Goal: Task Accomplishment & Management: Complete application form

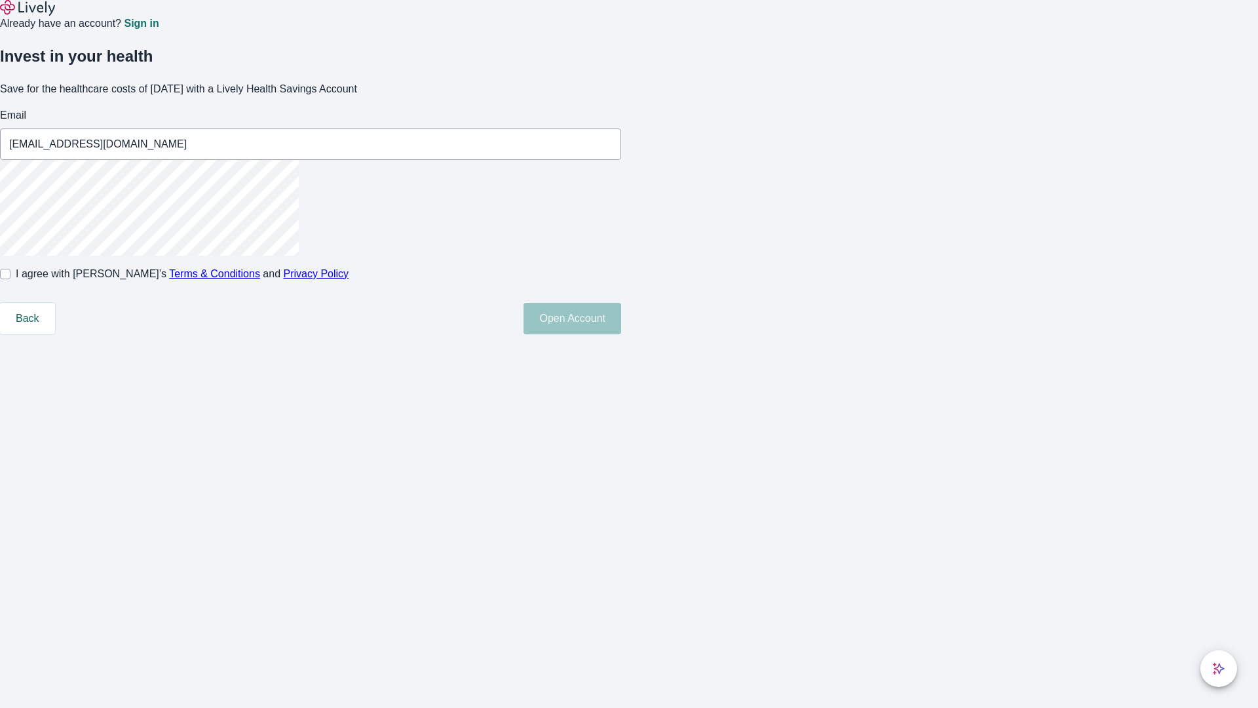
click at [10, 279] on input "I agree with Lively’s Terms & Conditions and Privacy Policy" at bounding box center [5, 274] width 10 height 10
checkbox input "true"
click at [621, 334] on button "Open Account" at bounding box center [573, 318] width 98 height 31
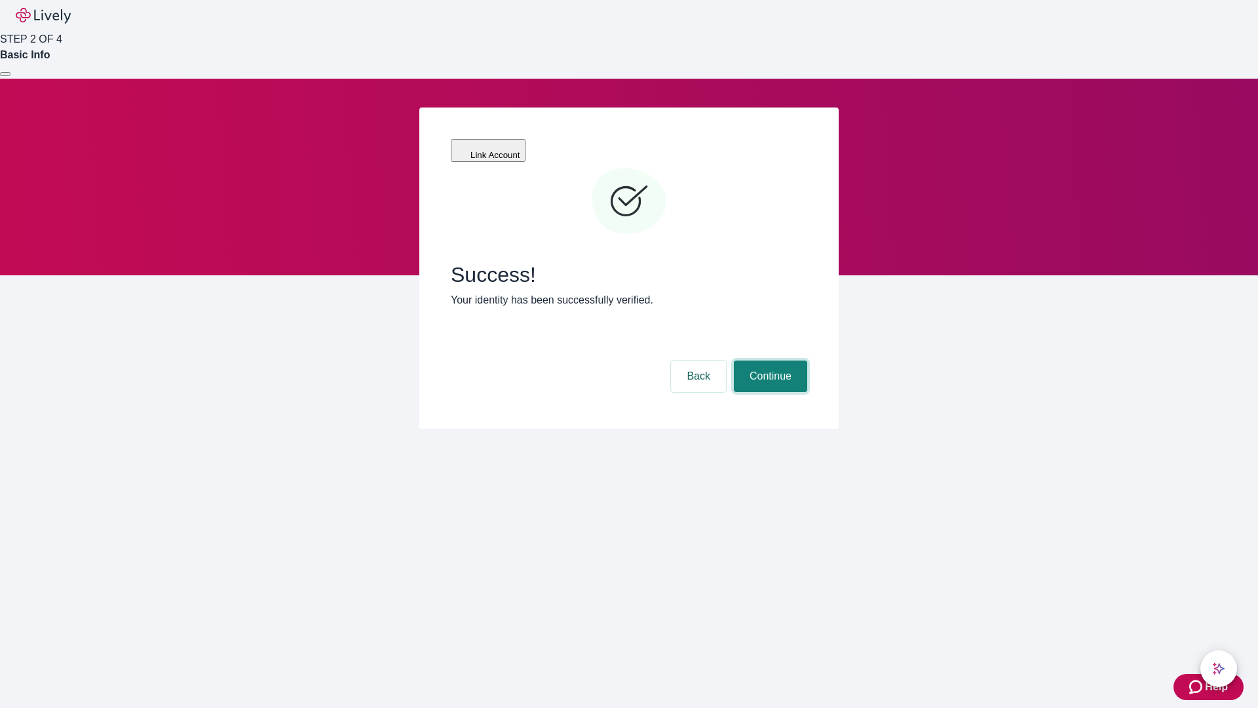
click at [769, 360] on button "Continue" at bounding box center [770, 375] width 73 height 31
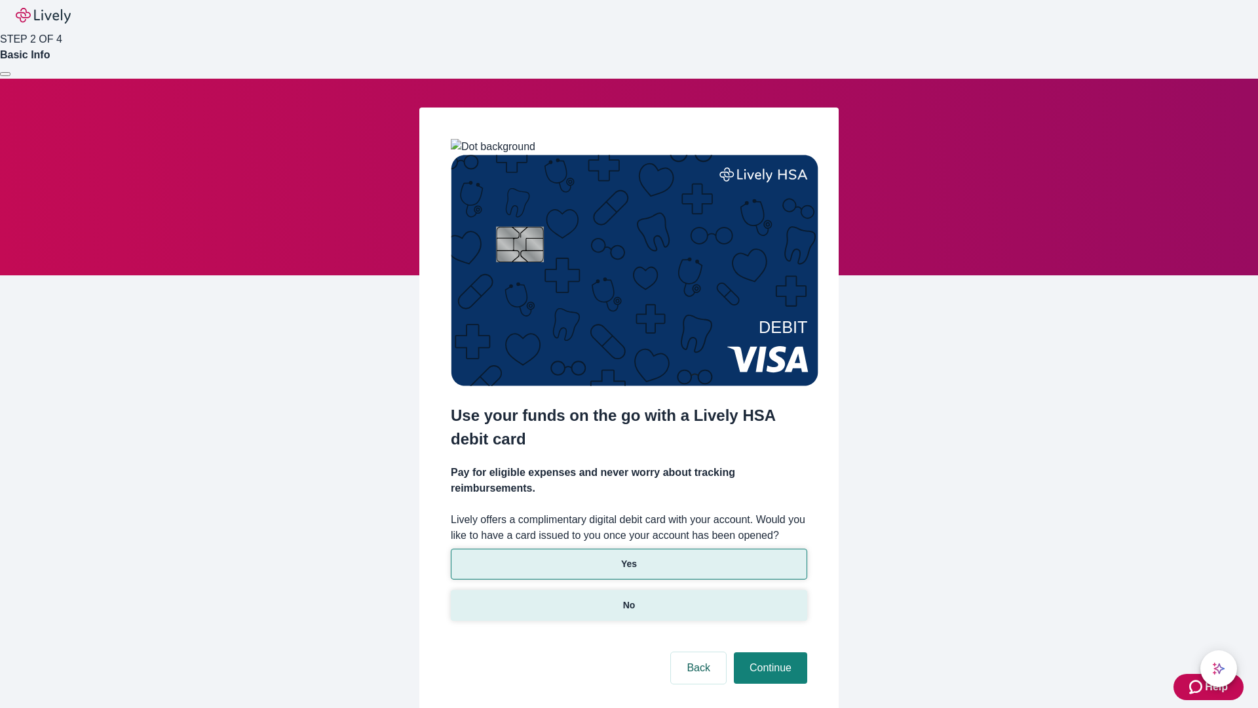
click at [629, 598] on p "No" at bounding box center [629, 605] width 12 height 14
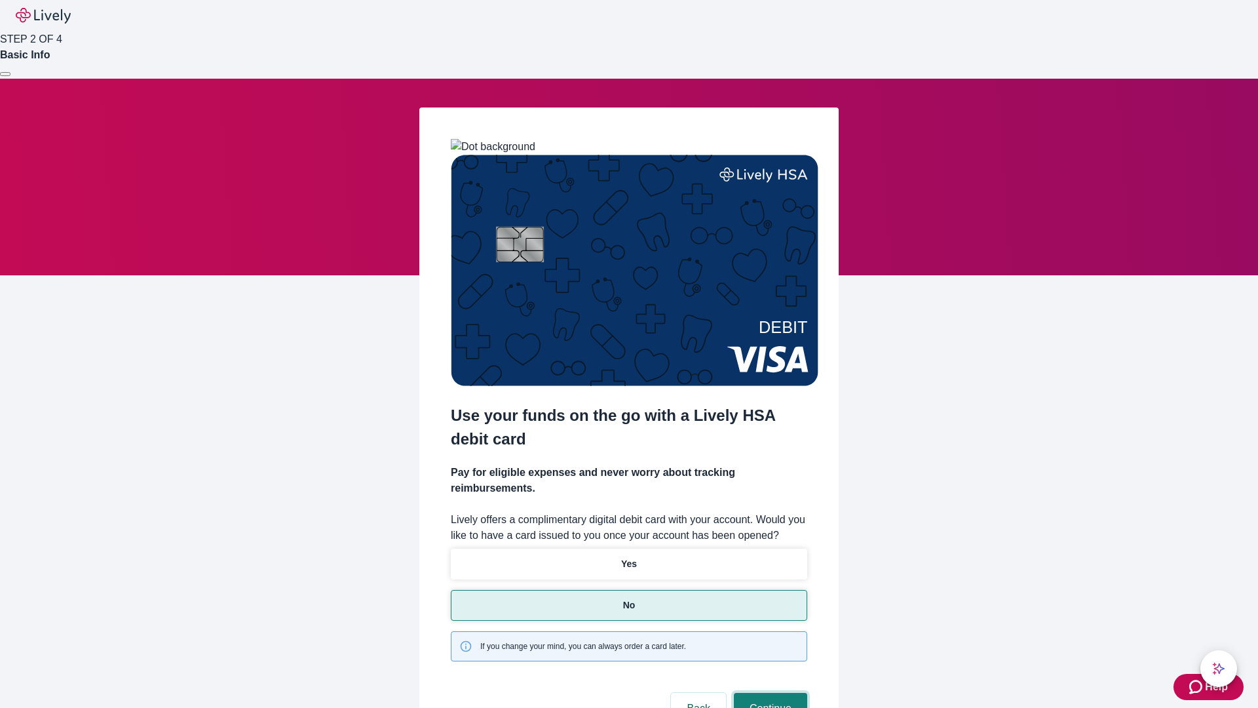
click at [769, 693] on button "Continue" at bounding box center [770, 708] width 73 height 31
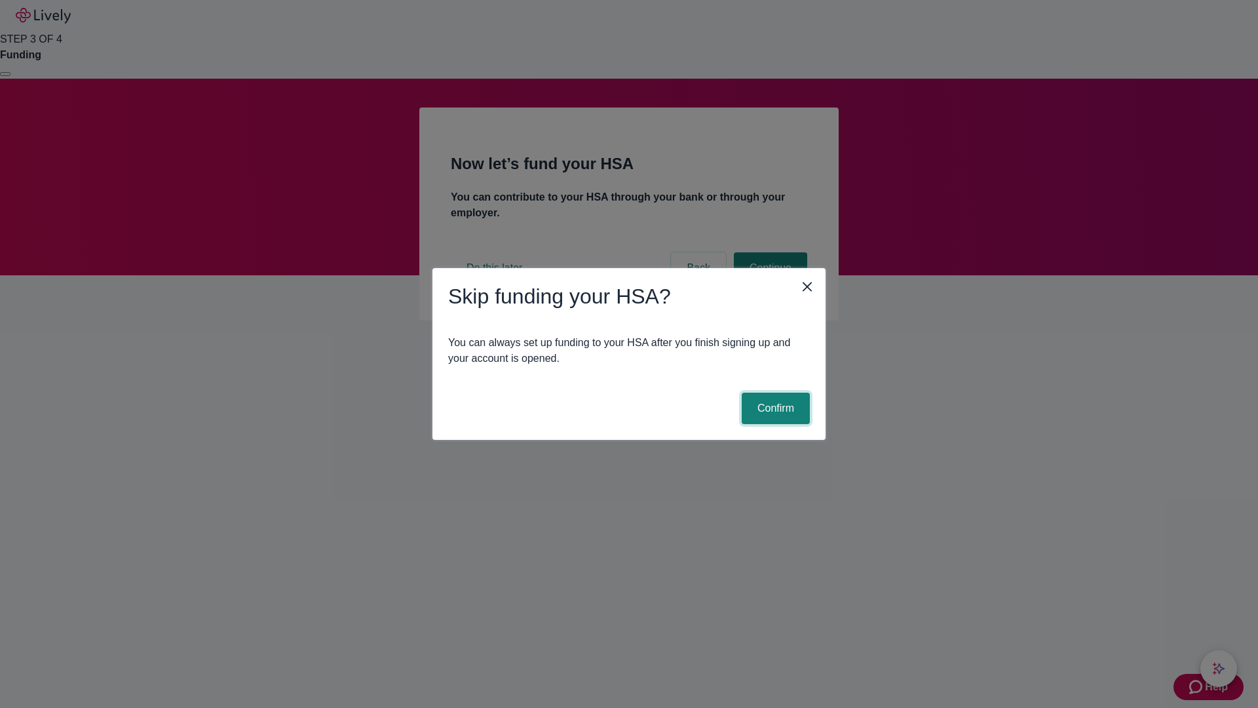
click at [774, 408] on button "Confirm" at bounding box center [776, 408] width 68 height 31
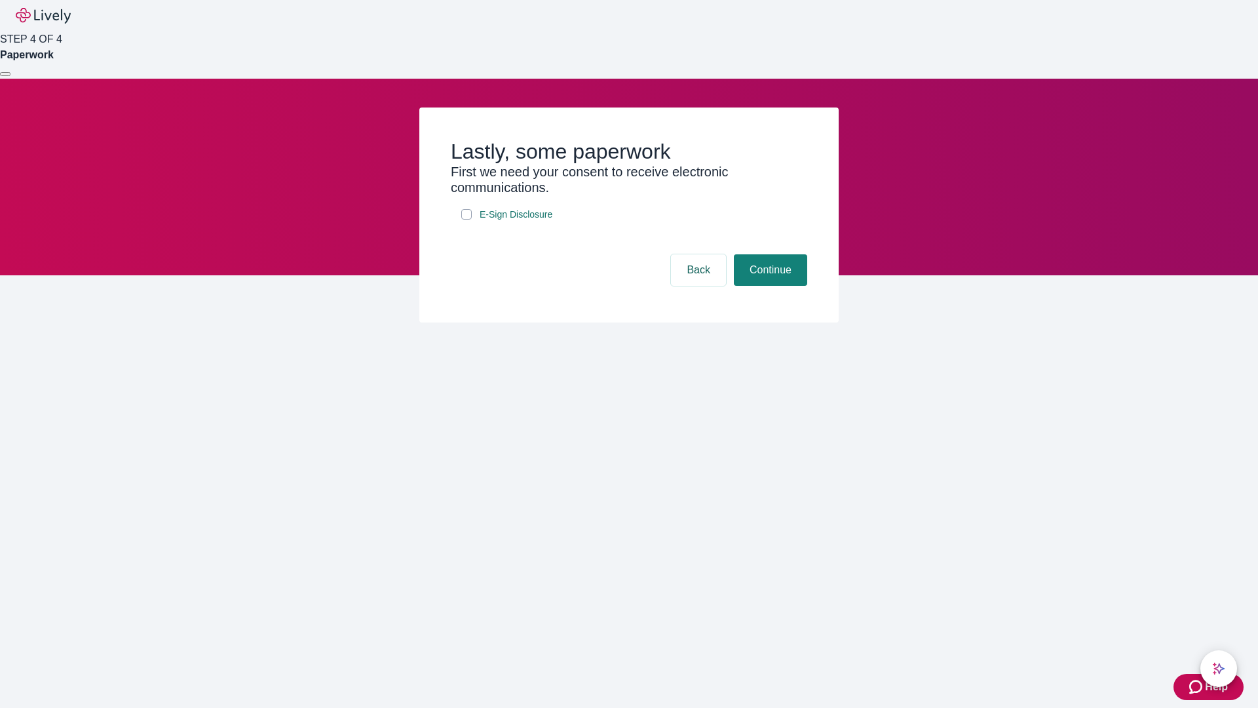
click at [467, 220] on input "E-Sign Disclosure" at bounding box center [466, 214] width 10 height 10
checkbox input "true"
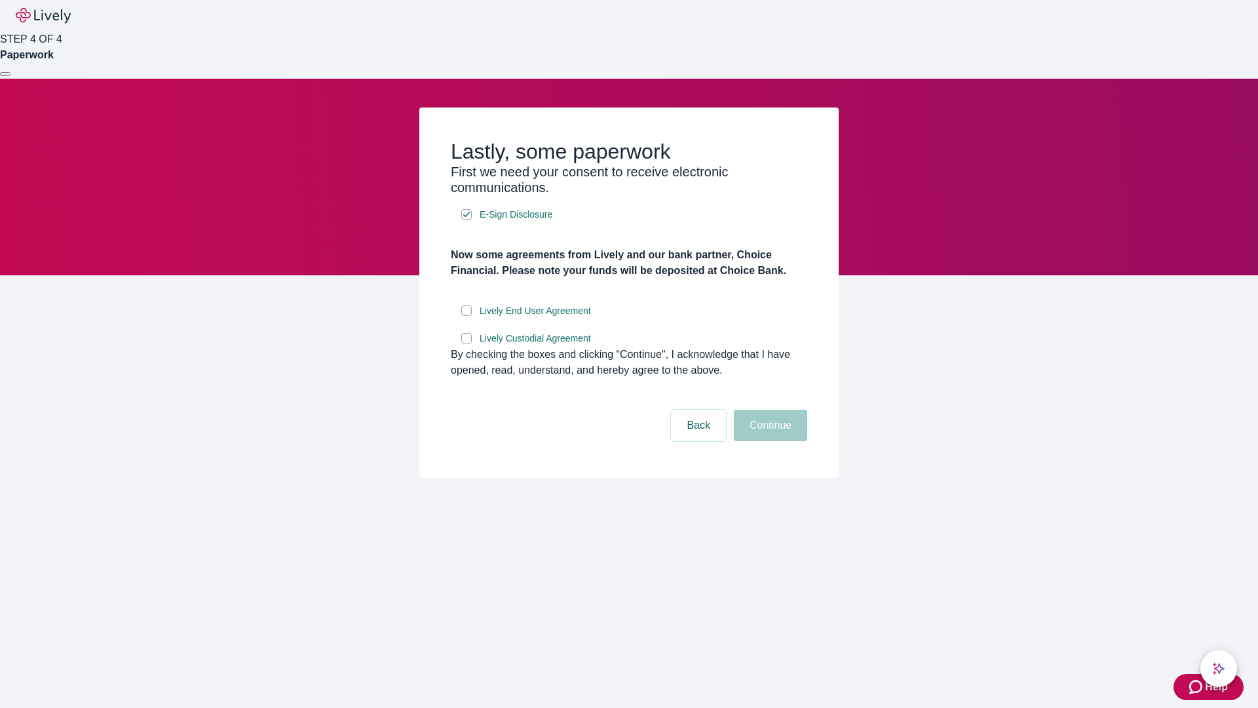
click at [467, 316] on input "Lively End User Agreement" at bounding box center [466, 310] width 10 height 10
checkbox input "true"
click at [467, 343] on input "Lively Custodial Agreement" at bounding box center [466, 338] width 10 height 10
checkbox input "true"
click at [769, 441] on button "Continue" at bounding box center [770, 425] width 73 height 31
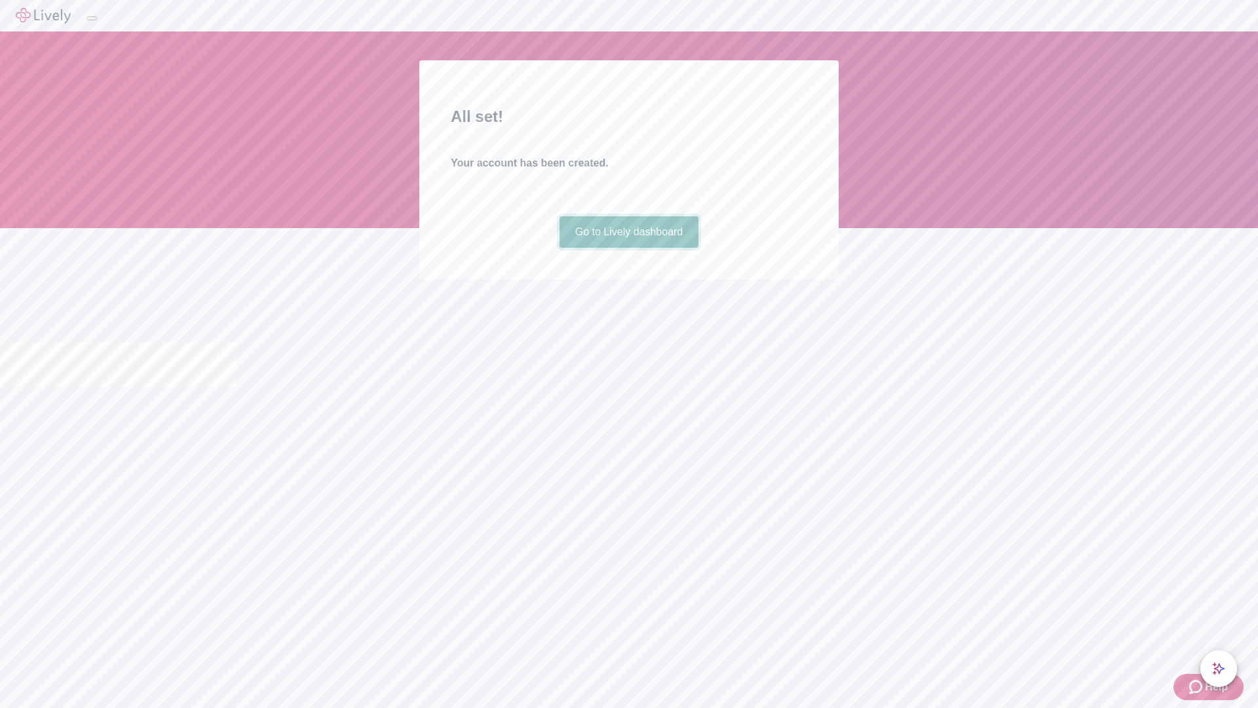
click at [629, 248] on link "Go to Lively dashboard" at bounding box center [630, 231] width 140 height 31
